Goal: Task Accomplishment & Management: Use online tool/utility

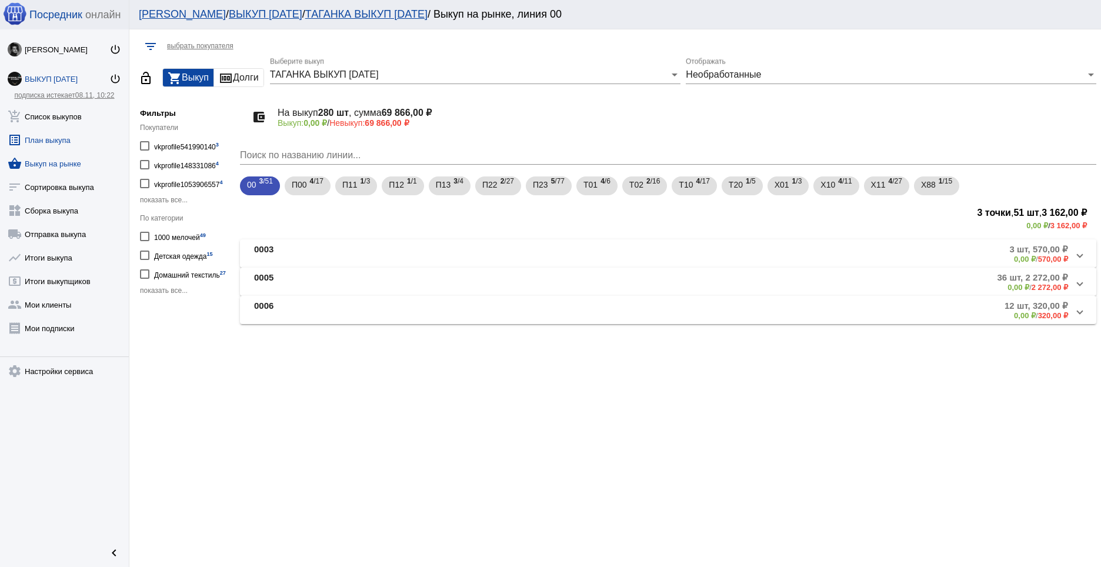
click at [55, 139] on link "list_alt План выкупа" at bounding box center [64, 138] width 129 height 24
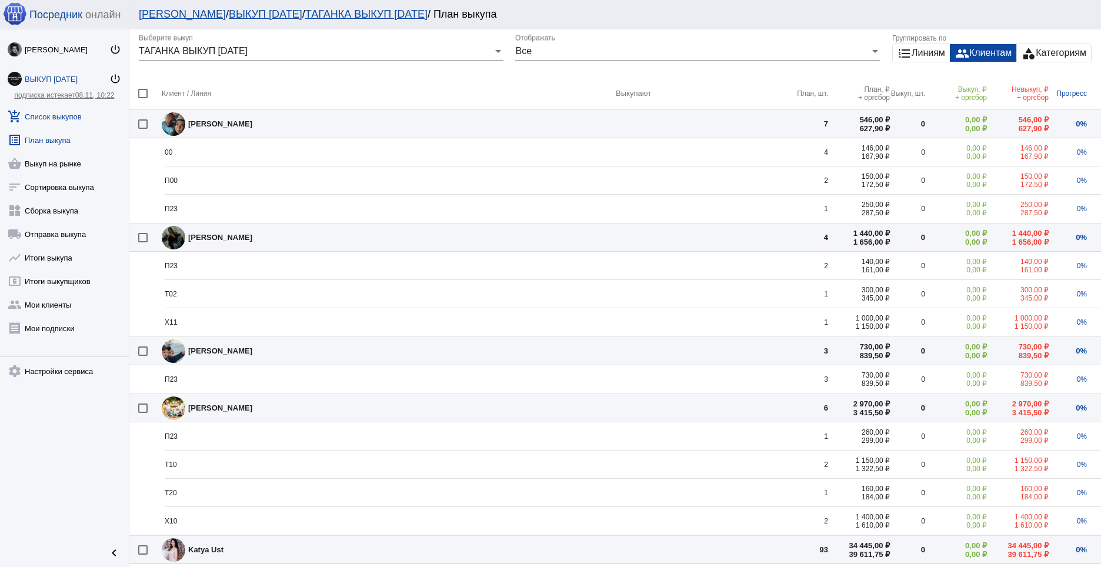
click at [55, 117] on link "add_shopping_cart Список выкупов" at bounding box center [64, 114] width 129 height 24
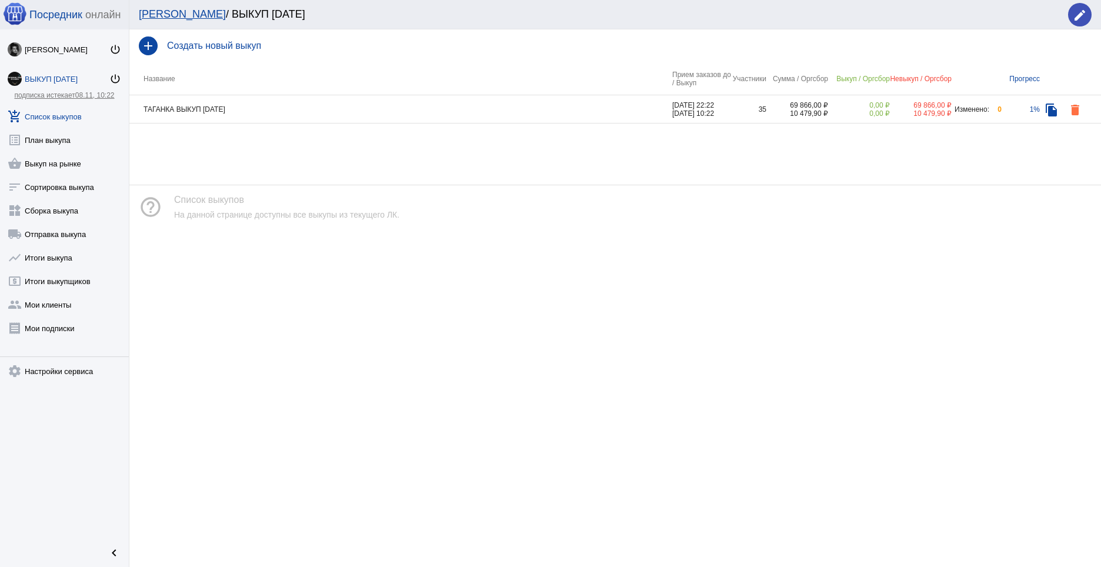
click at [323, 105] on td "ТАГАНКА ВЫКУП [DATE]" at bounding box center [400, 109] width 543 height 28
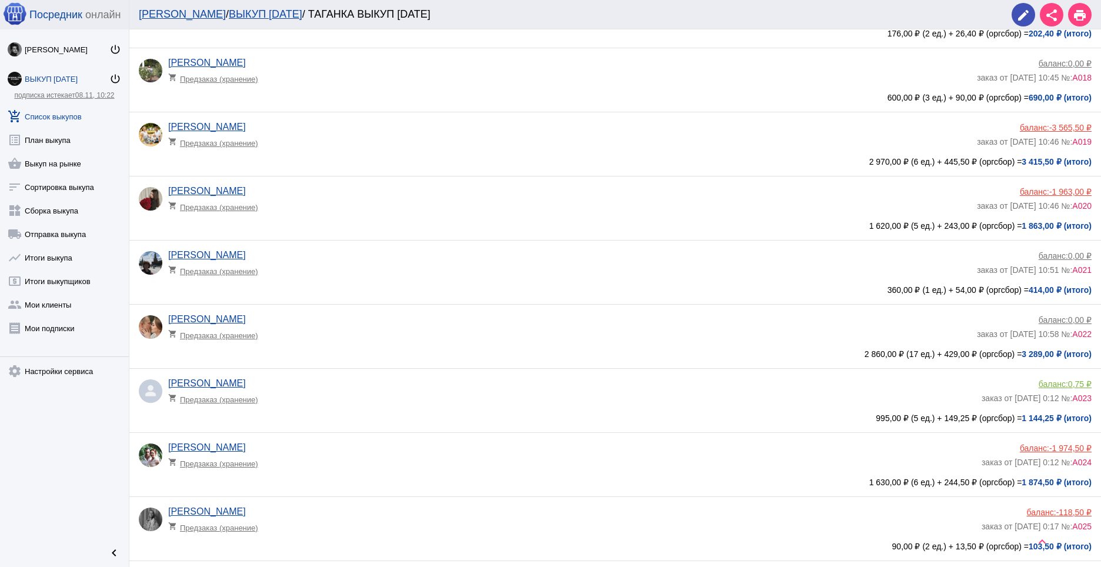
scroll to position [1885, 0]
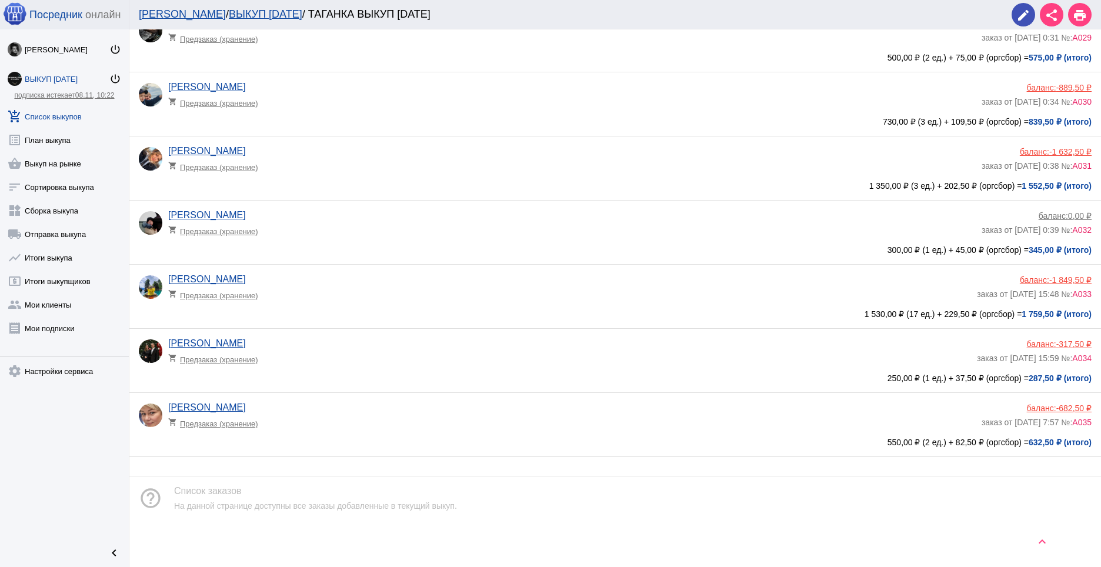
click at [1057, 407] on span "-682,50 ₽" at bounding box center [1074, 408] width 35 height 9
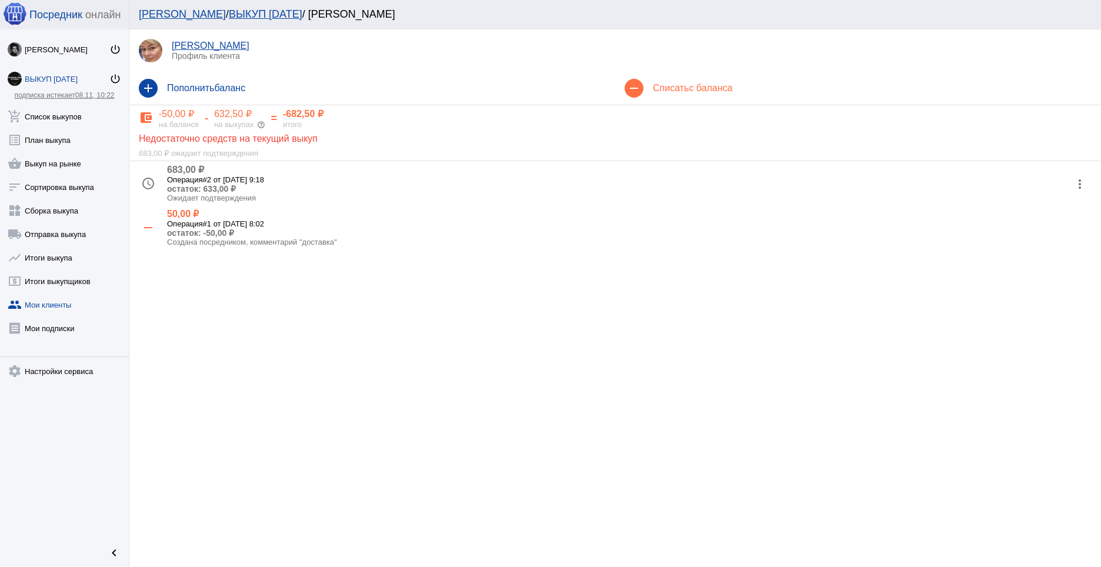
click at [1083, 184] on mat-icon "more_vert" at bounding box center [1080, 184] width 19 height 19
click at [1033, 240] on button "check Подтвердить" at bounding box center [1041, 242] width 99 height 28
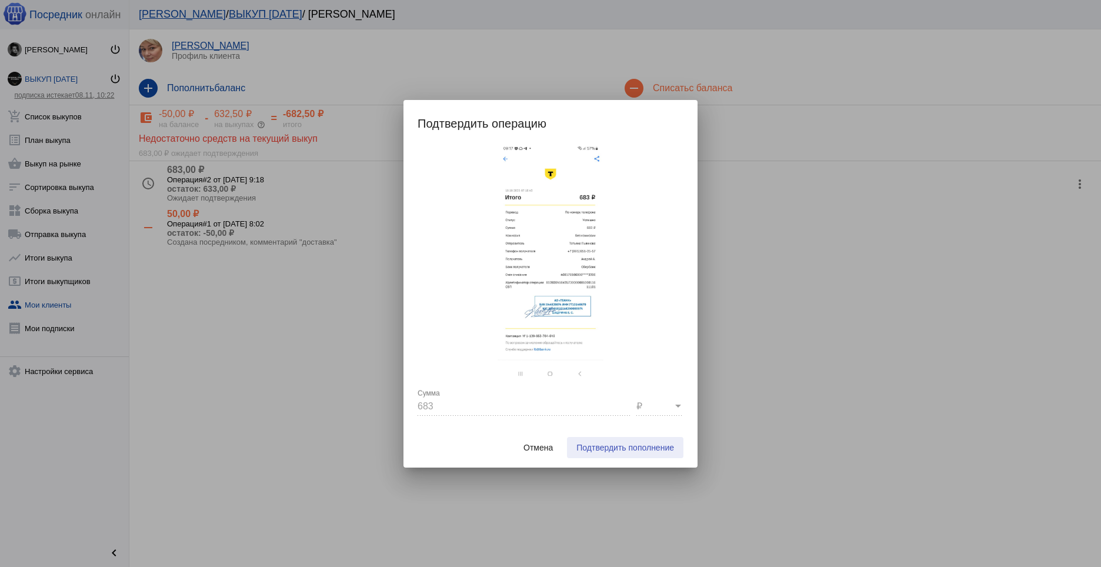
click at [621, 448] on span "Подтвердить пополнение" at bounding box center [626, 447] width 98 height 9
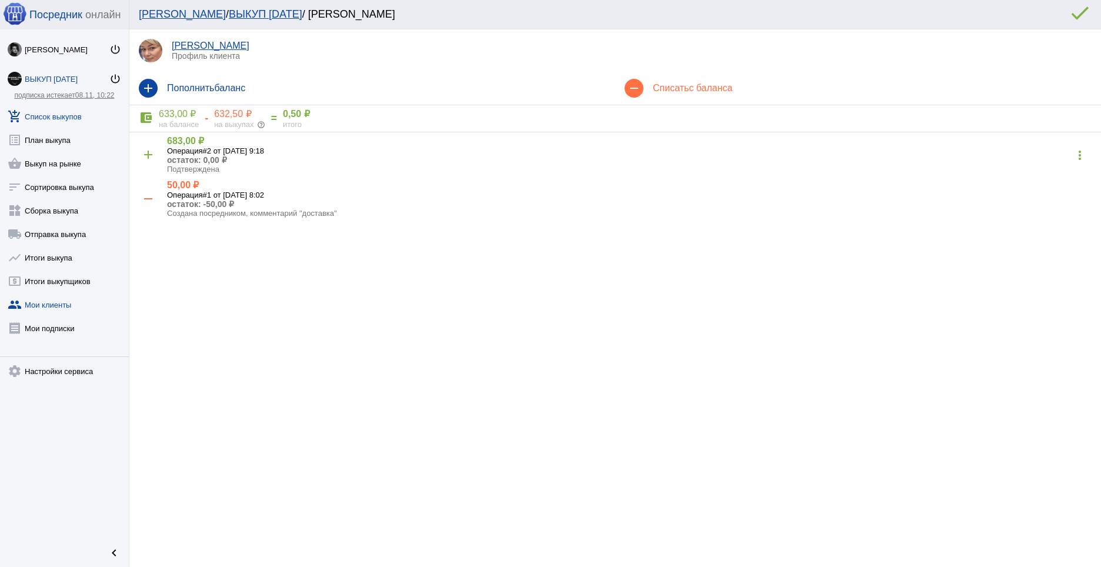
click at [58, 115] on link "add_shopping_cart Список выкупов" at bounding box center [64, 114] width 129 height 24
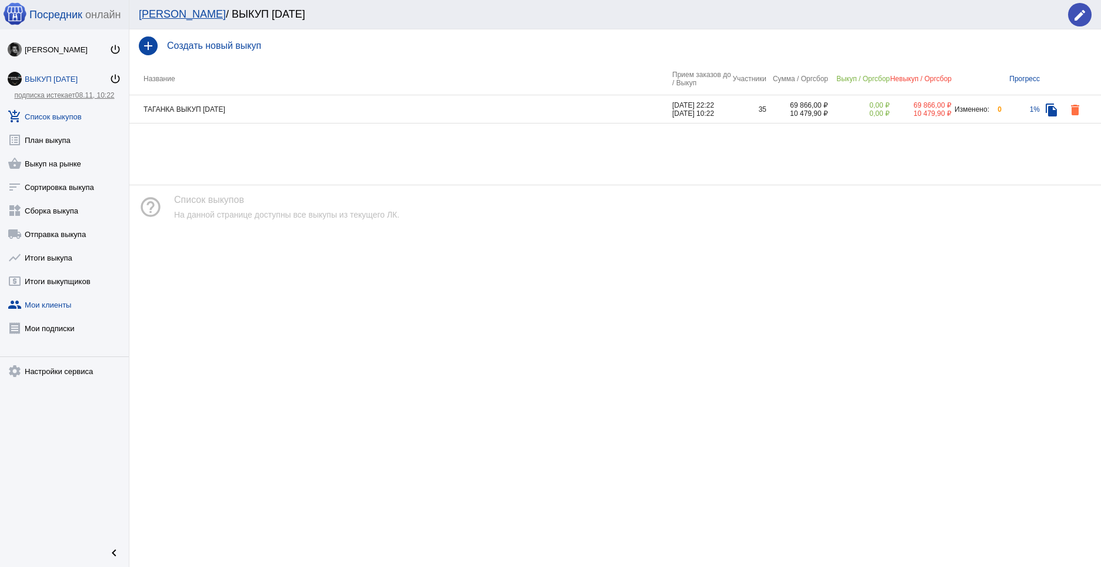
click at [45, 301] on link "group Мои клиенты" at bounding box center [64, 303] width 129 height 24
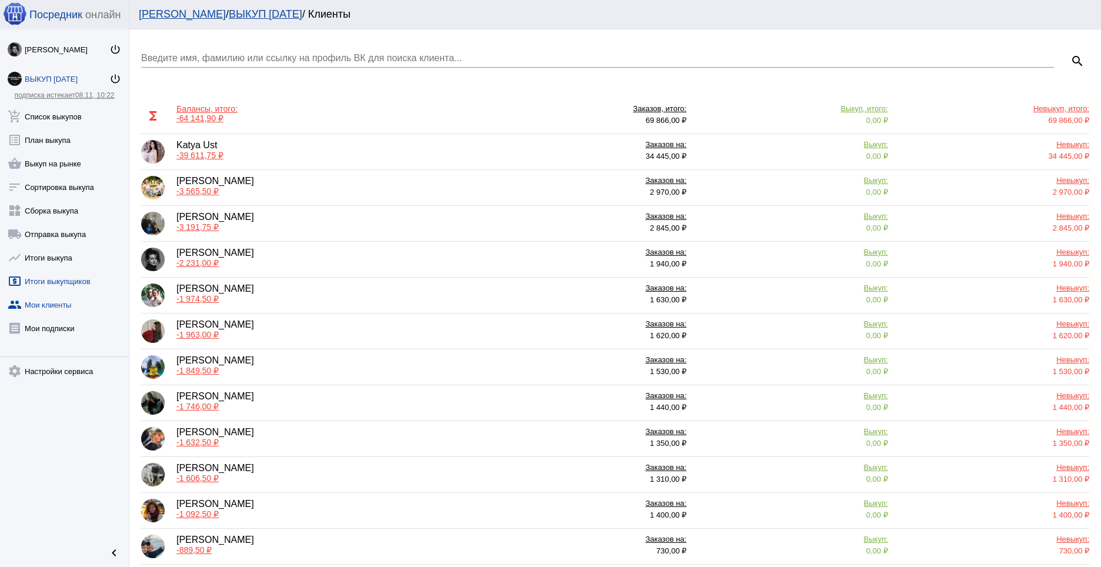
click at [59, 281] on link "local_atm Итоги выкупщиков" at bounding box center [64, 279] width 129 height 24
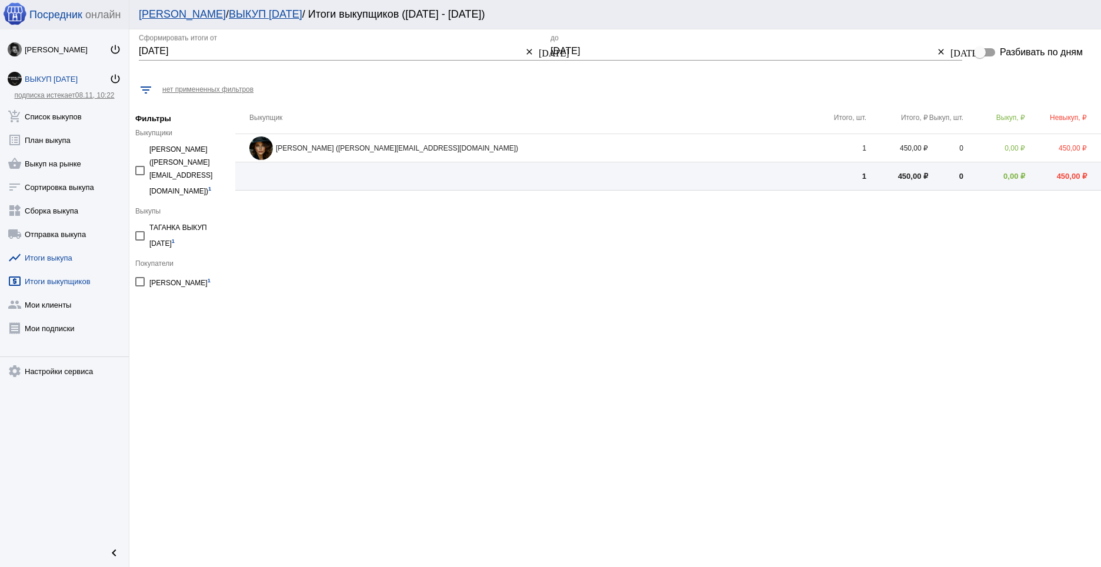
click at [65, 255] on link "show_chart Итоги выкупа" at bounding box center [64, 256] width 129 height 24
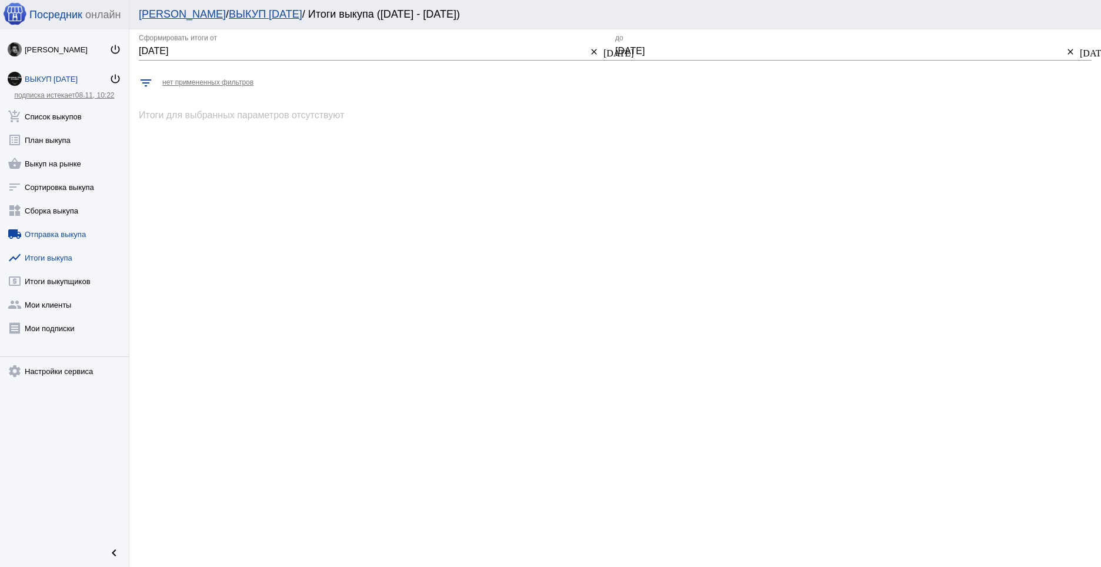
click at [63, 236] on link "local_shipping Отправка выкупа" at bounding box center [64, 232] width 129 height 24
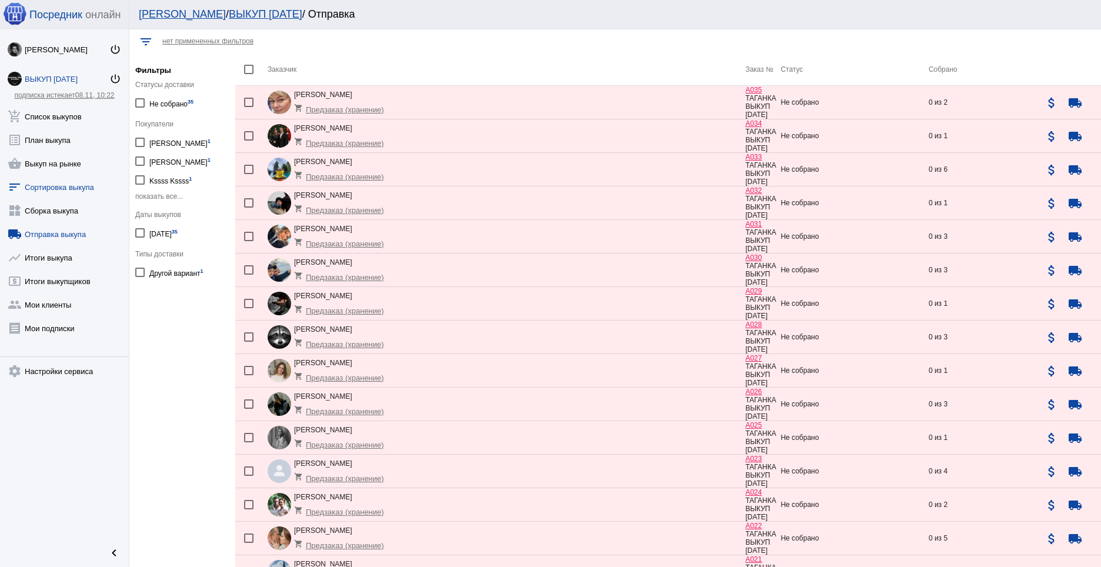
click at [66, 178] on link "sort Сортировка выкупа" at bounding box center [64, 185] width 129 height 24
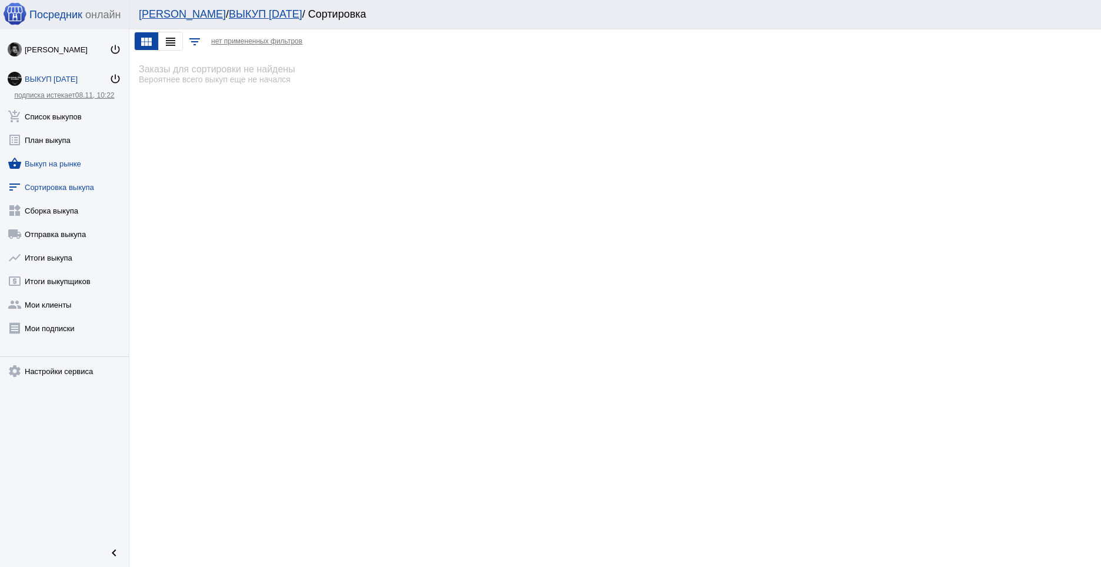
click at [65, 161] on link "shopping_basket Выкуп на рынке" at bounding box center [64, 161] width 129 height 24
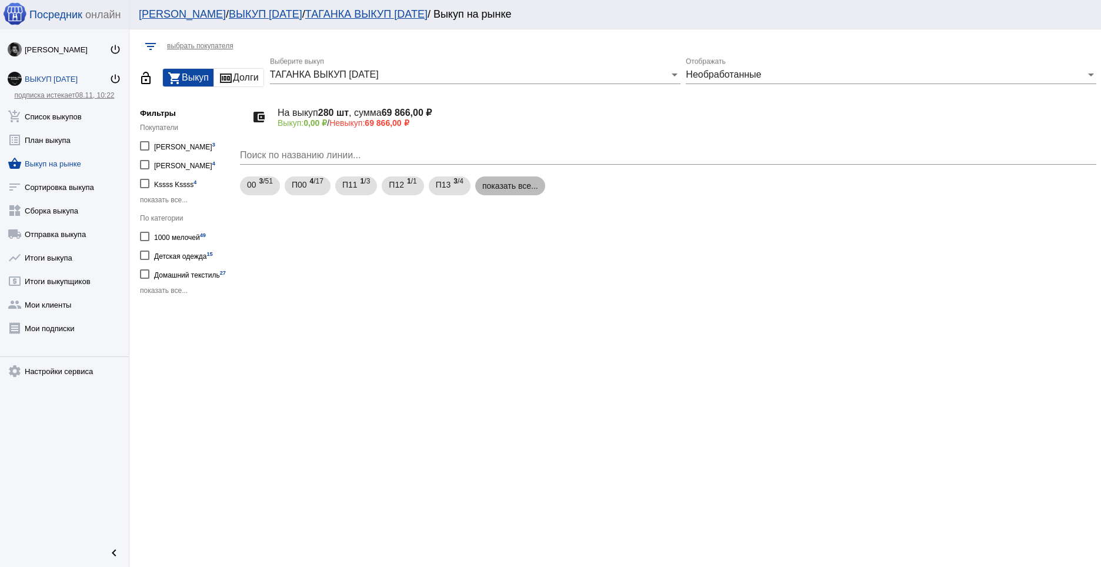
click at [527, 192] on mat-chip "показать все..." at bounding box center [510, 185] width 70 height 19
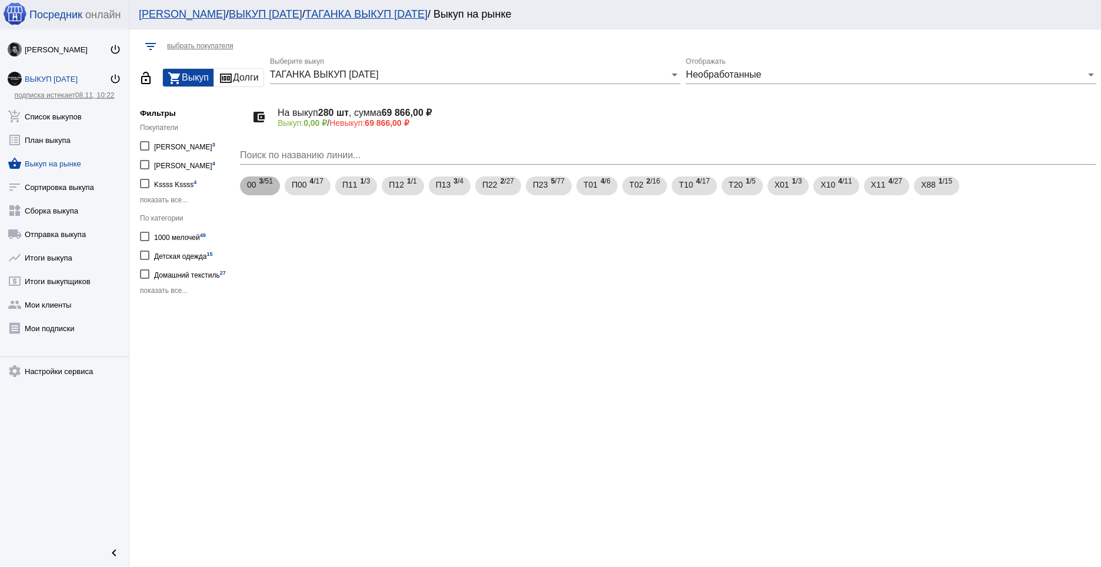
click at [256, 192] on div "00 3 /51" at bounding box center [260, 186] width 26 height 24
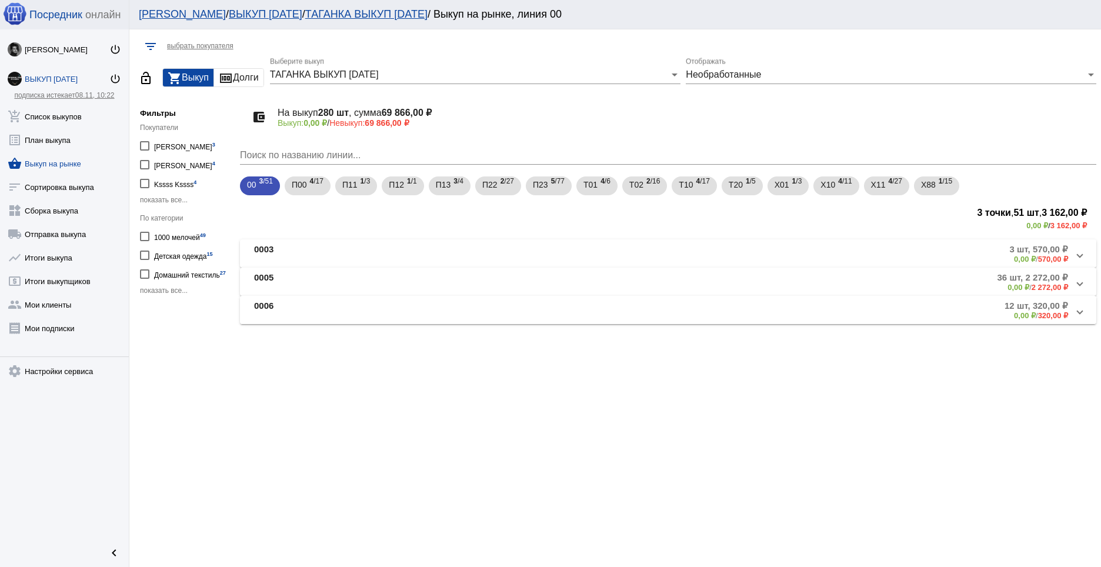
click at [1078, 312] on span at bounding box center [1080, 310] width 5 height 10
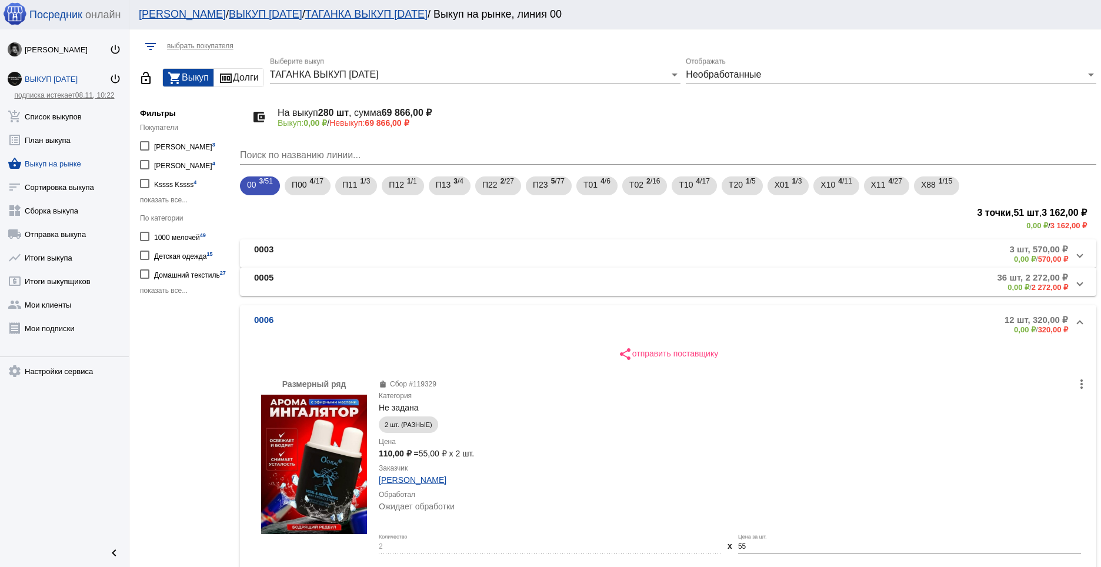
click at [1076, 321] on mat-expansion-panel-header "0006 12 шт, 320,00 ₽ 0,00 ₽ / 320,00 ₽" at bounding box center [668, 324] width 857 height 38
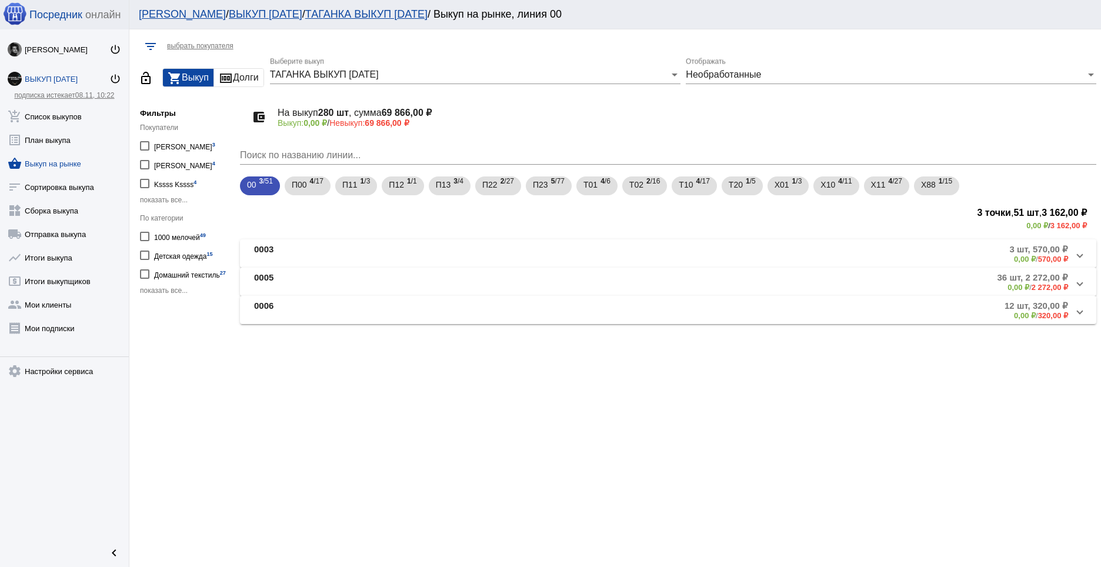
click at [1081, 282] on span at bounding box center [1080, 282] width 5 height 10
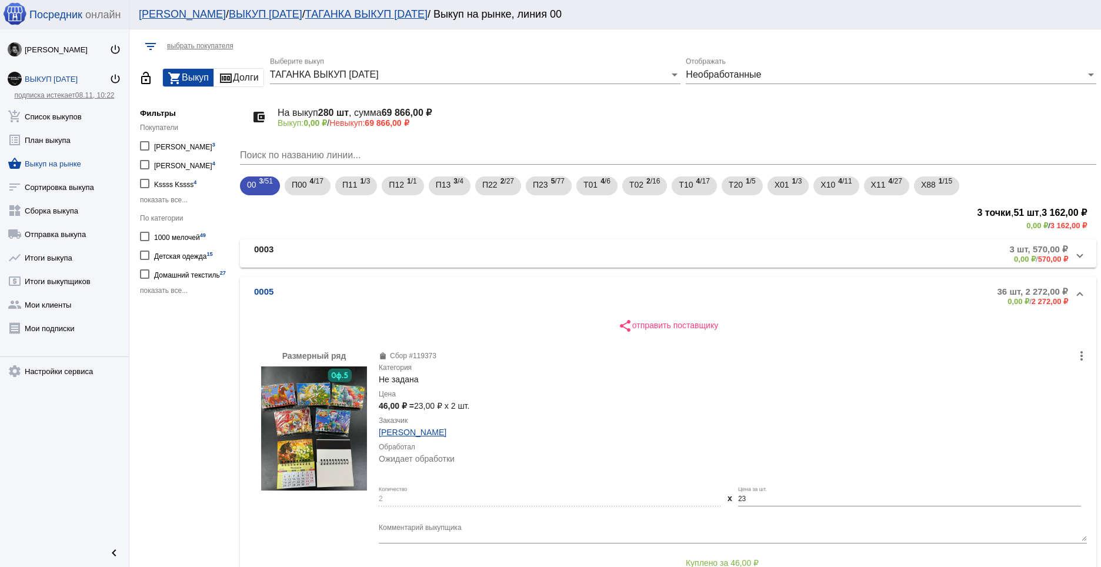
click at [1075, 292] on mat-expansion-panel-header "0005 36 шт, 2 272,00 ₽ 0,00 ₽ / 2 272,00 ₽" at bounding box center [668, 296] width 857 height 38
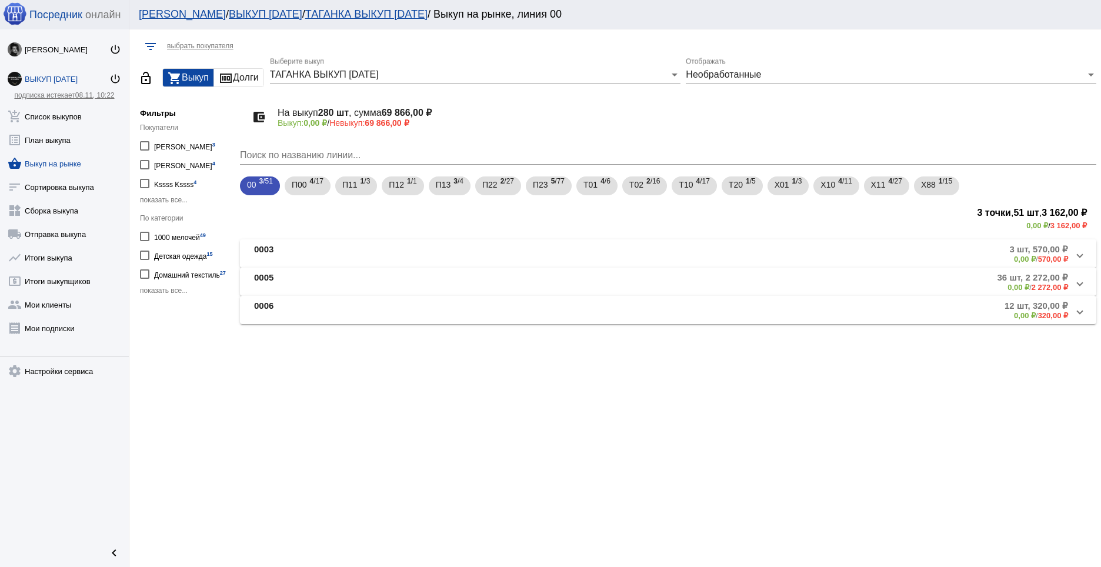
click at [1083, 256] on mat-expansion-panel-header "0003 3 шт, 570,00 ₽ 0,00 ₽ / 570,00 ₽" at bounding box center [668, 253] width 857 height 28
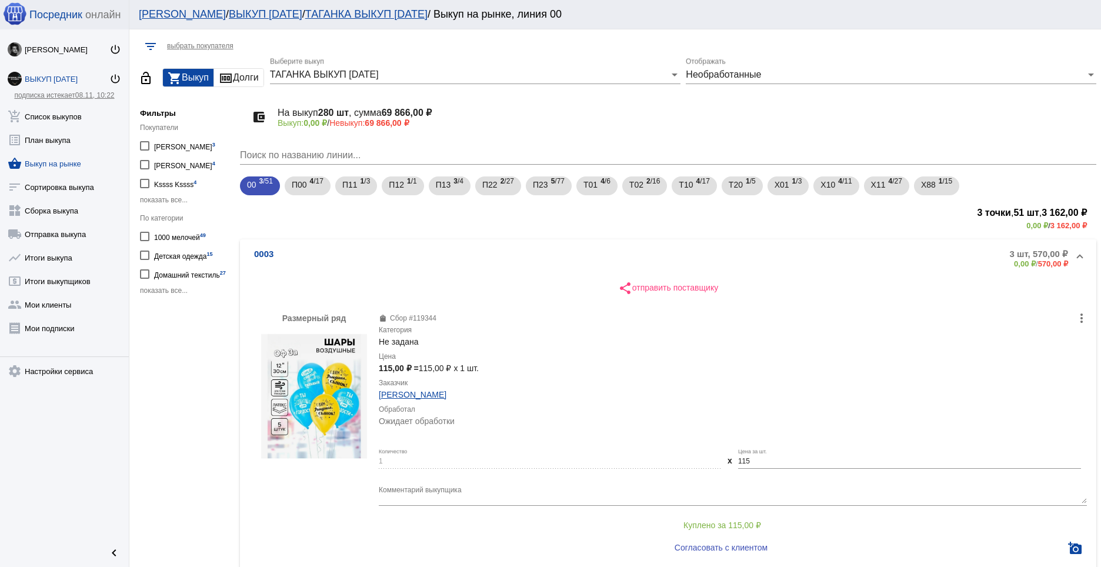
click at [1077, 256] on mat-expansion-panel-header "0003 3 шт, 570,00 ₽ 0,00 ₽ / 570,00 ₽" at bounding box center [668, 258] width 857 height 38
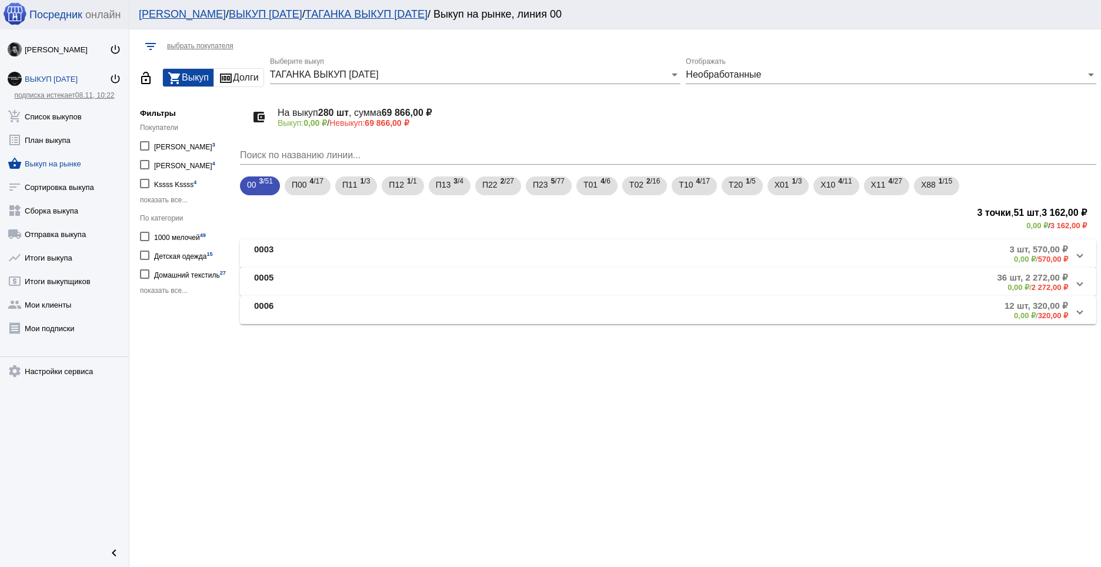
click at [1079, 279] on span at bounding box center [1080, 282] width 5 height 10
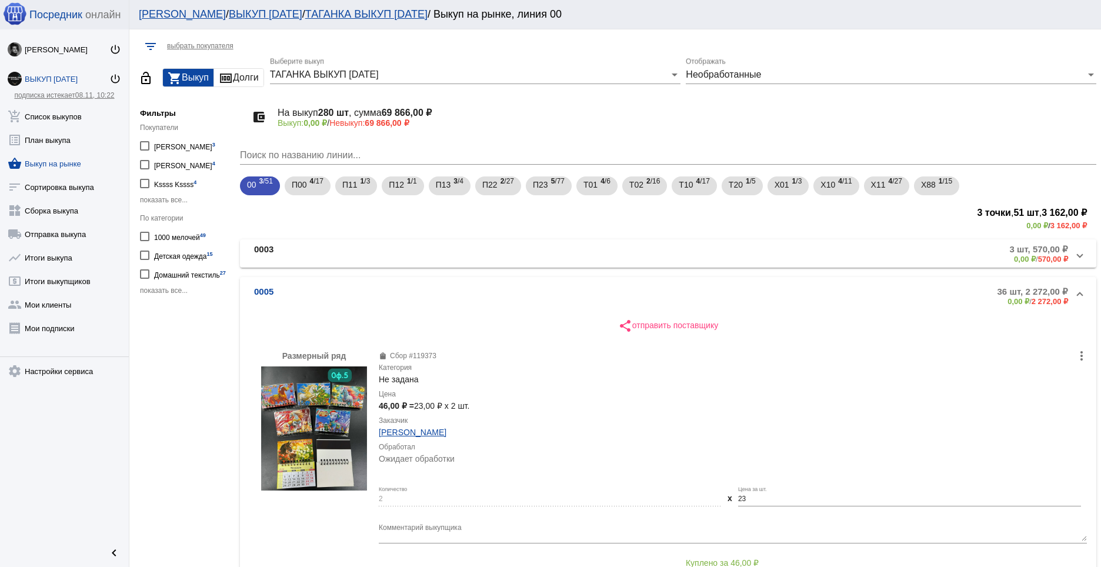
click at [1076, 291] on mat-expansion-panel-header "0005 36 шт, 2 272,00 ₽ 0,00 ₽ / 2 272,00 ₽" at bounding box center [668, 296] width 857 height 38
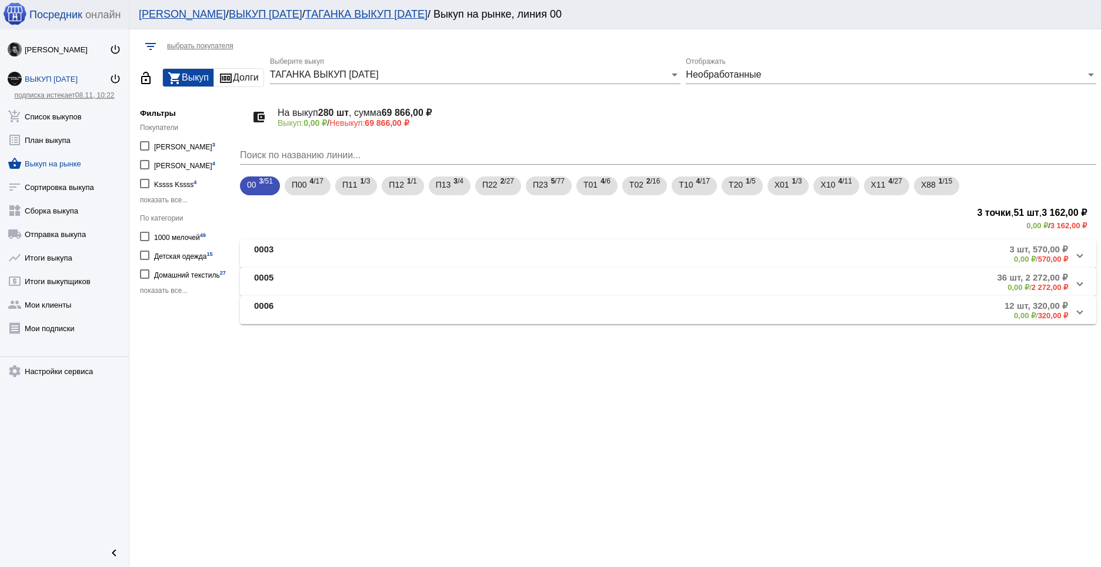
drag, startPoint x: 1037, startPoint y: 473, endPoint x: 1001, endPoint y: 477, distance: 36.7
click at [769, 395] on div "filter_list выбрать покупателя lock_open shopping_cart Выкуп money Долги ТАГАНК…" at bounding box center [615, 298] width 972 height 538
